Goal: Task Accomplishment & Management: Use online tool/utility

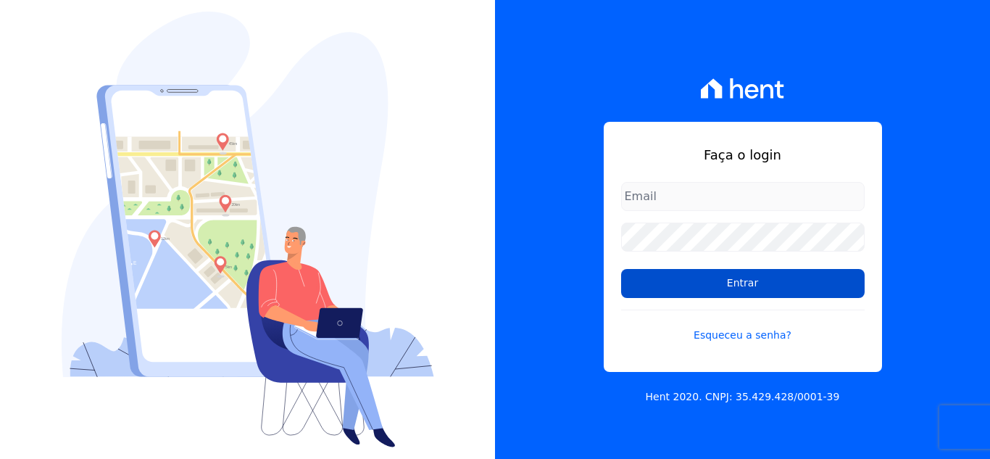
type input "[EMAIL_ADDRESS][DOMAIN_NAME]"
click at [687, 278] on input "Entrar" at bounding box center [742, 283] width 243 height 29
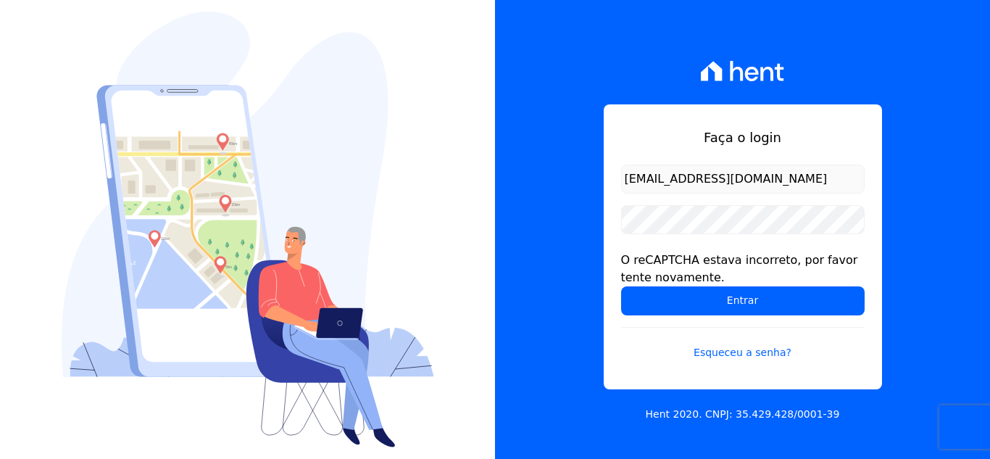
click at [685, 280] on div "O reCAPTCHA estava incorreto, por favor tente novamente." at bounding box center [742, 268] width 243 height 35
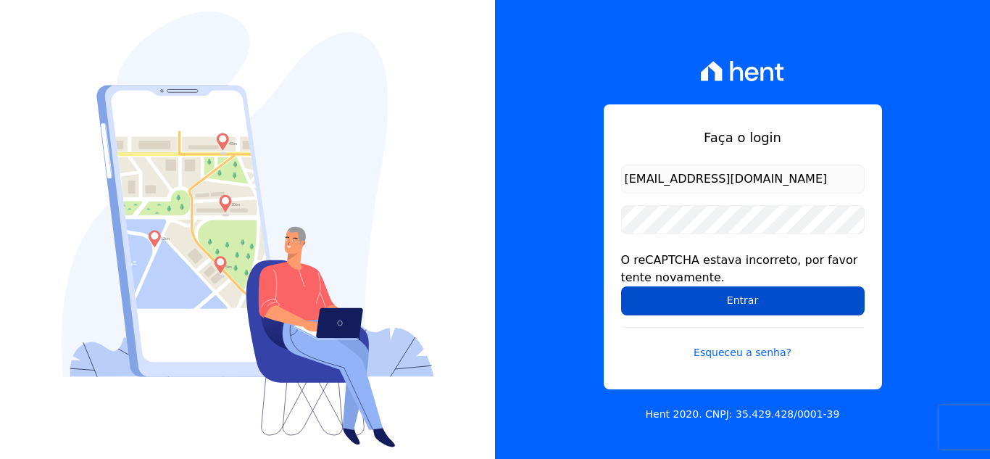
click at [689, 293] on input "Entrar" at bounding box center [742, 300] width 243 height 29
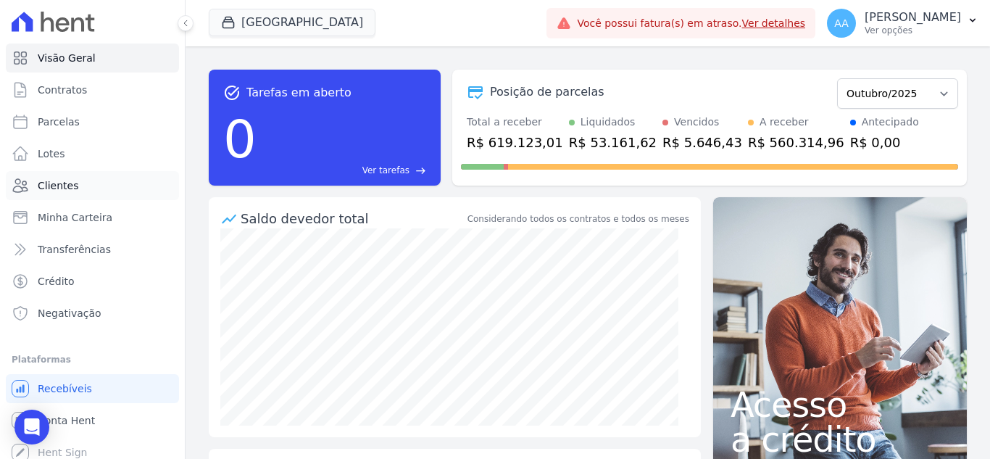
click at [45, 183] on span "Clientes" at bounding box center [58, 185] width 41 height 14
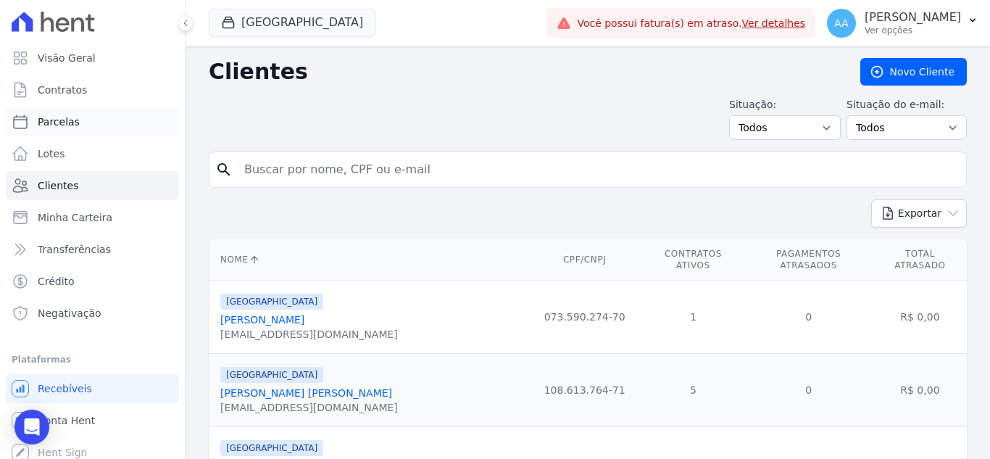
click at [83, 131] on link "Parcelas" at bounding box center [92, 121] width 173 height 29
click at [117, 125] on link "Parcelas" at bounding box center [92, 121] width 173 height 29
click at [106, 128] on link "Parcelas" at bounding box center [92, 121] width 173 height 29
select select
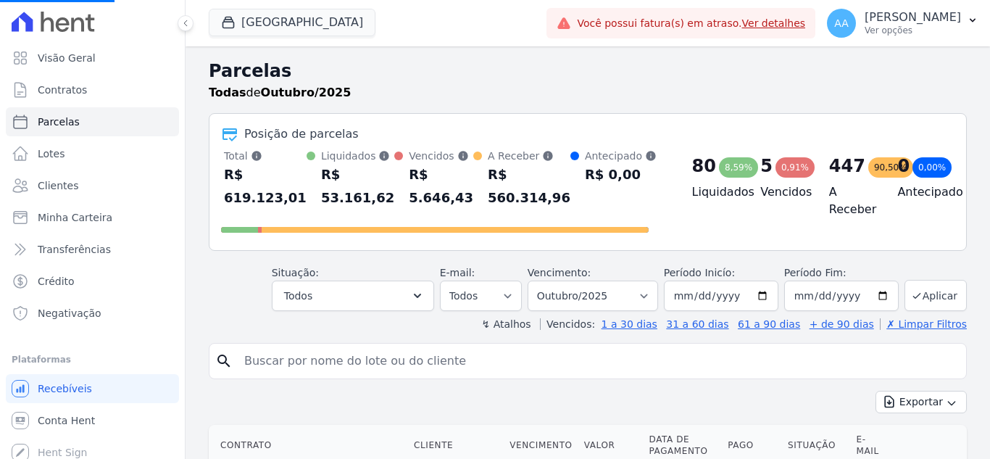
click at [350, 352] on input "search" at bounding box center [597, 360] width 725 height 29
select select
click at [350, 354] on input "search" at bounding box center [597, 360] width 725 height 29
paste input "[PERSON_NAME] de Albuquerque dos [PERSON_NAME]"
type input "[PERSON_NAME] de Albuquerque dos [PERSON_NAME]"
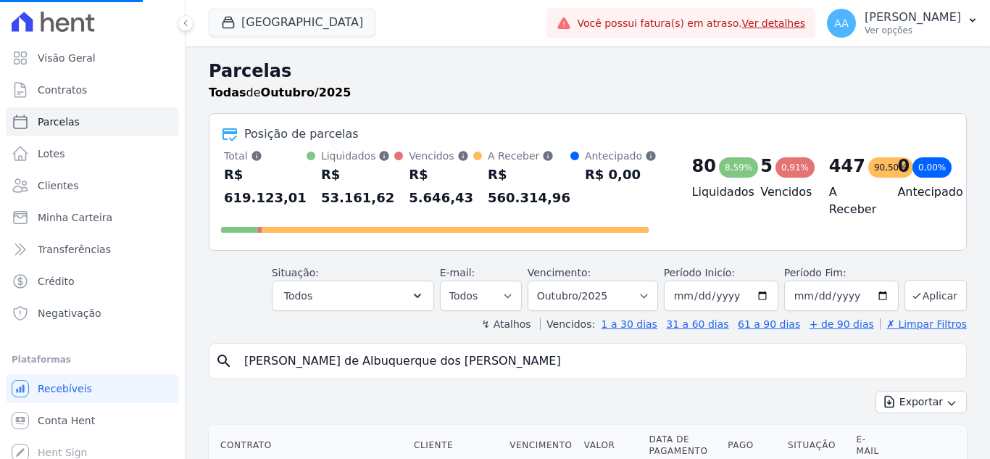
select select
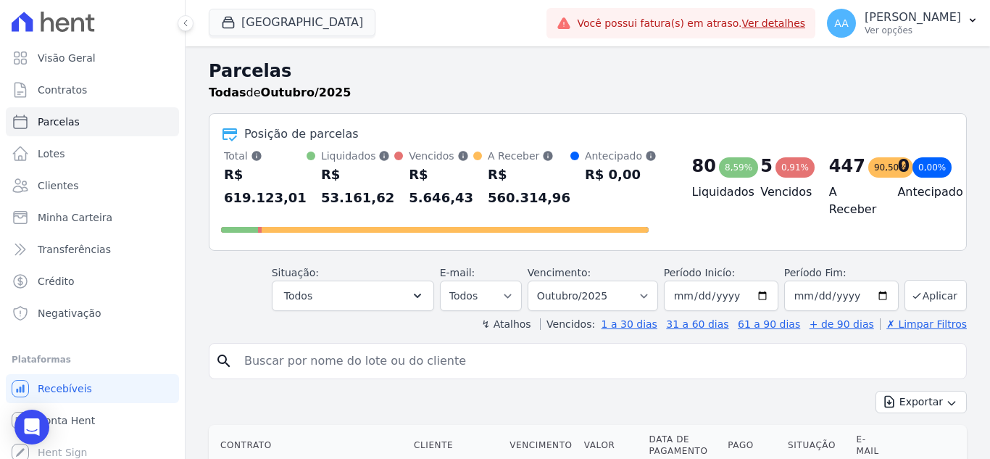
click at [486, 373] on input "search" at bounding box center [597, 360] width 725 height 29
paste input "[PERSON_NAME] de Albuquerque dos [PERSON_NAME]"
type input "[PERSON_NAME] de Albuquerque dos [PERSON_NAME]"
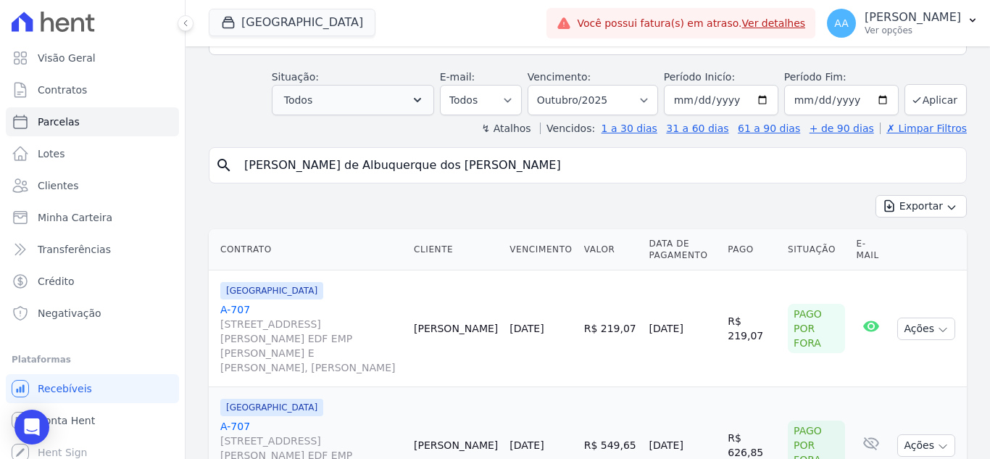
scroll to position [217, 0]
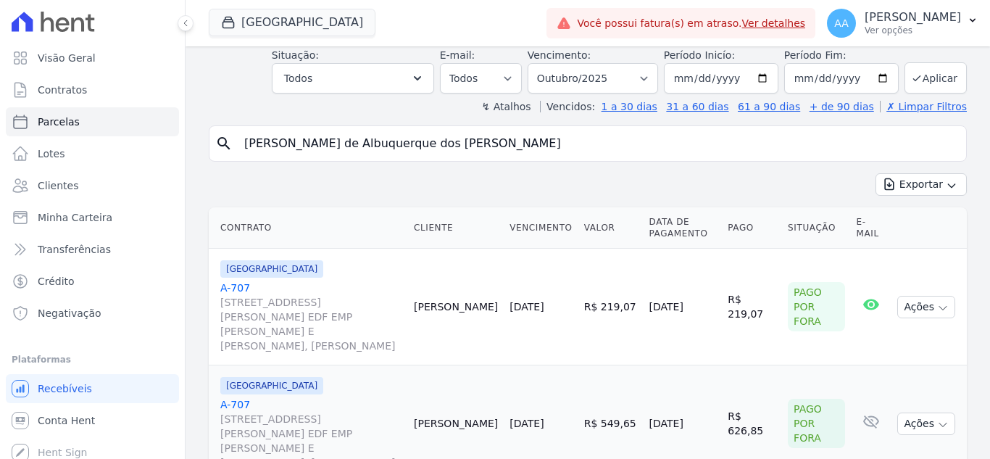
select select
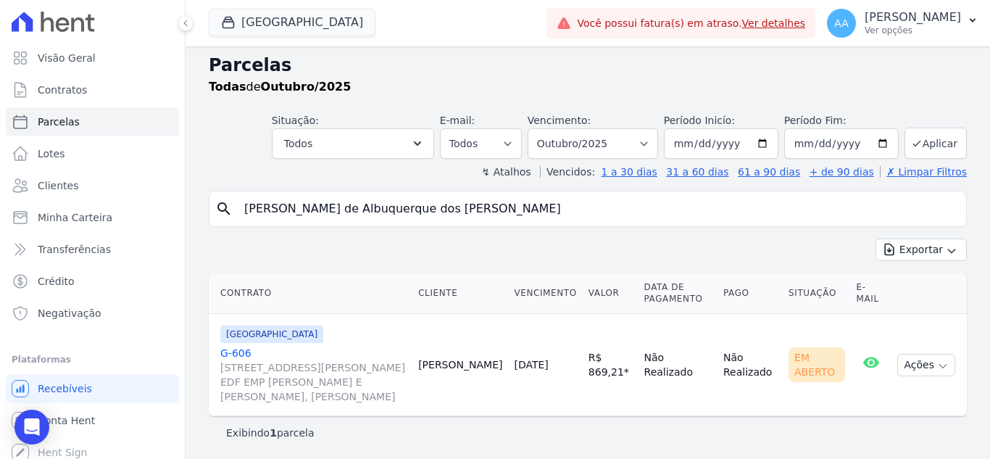
scroll to position [7, 0]
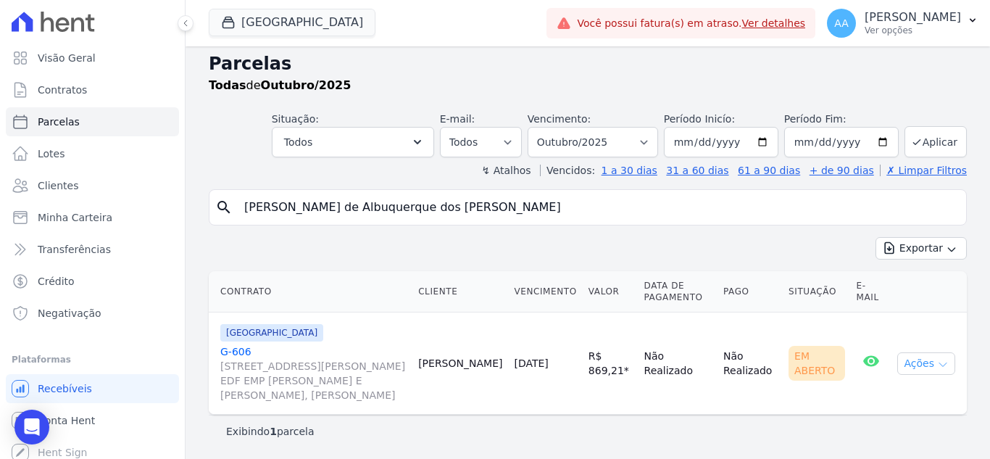
click at [916, 362] on button "Ações" at bounding box center [926, 363] width 58 height 22
click at [852, 393] on link "Ver boleto" at bounding box center [920, 396] width 139 height 27
